Goal: Task Accomplishment & Management: Use online tool/utility

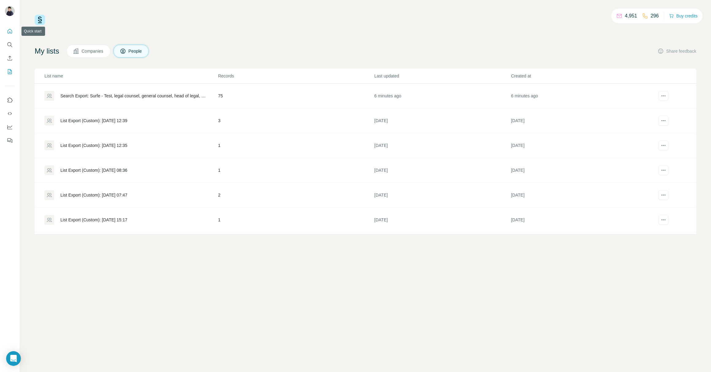
click at [9, 33] on icon "Quick start" at bounding box center [10, 31] width 5 height 5
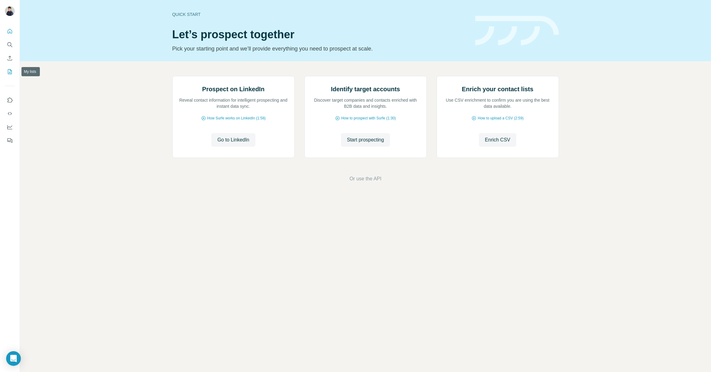
click at [12, 77] on button "My lists" at bounding box center [10, 71] width 10 height 11
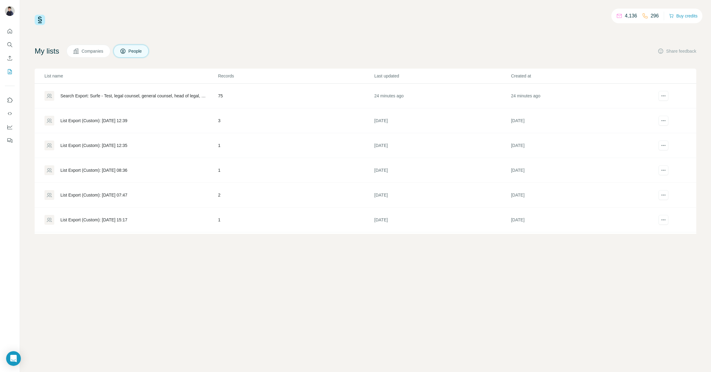
click at [145, 93] on div "Search Export: Surfe - Test, legal counsel, general counsel, head of legal, chi…" at bounding box center [133, 96] width 147 height 6
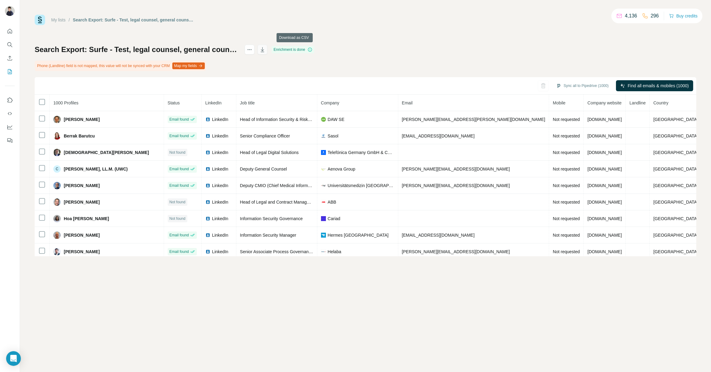
click at [264, 51] on icon "button" at bounding box center [262, 50] width 3 height 2
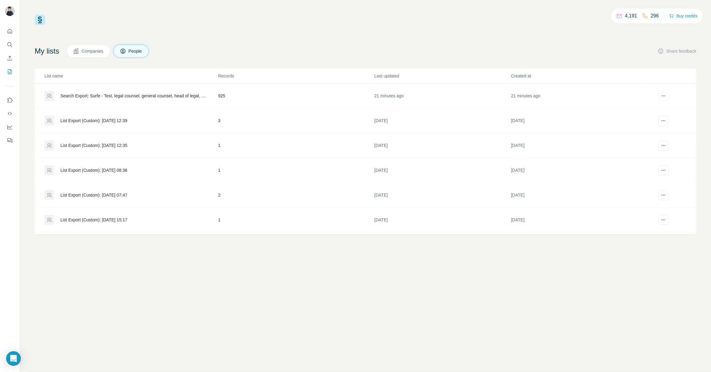
click at [140, 99] on div "Search Export: Surfe - Test, legal counsel, general counsel, head of legal, chi…" at bounding box center [130, 96] width 173 height 10
